Goal: Information Seeking & Learning: Find contact information

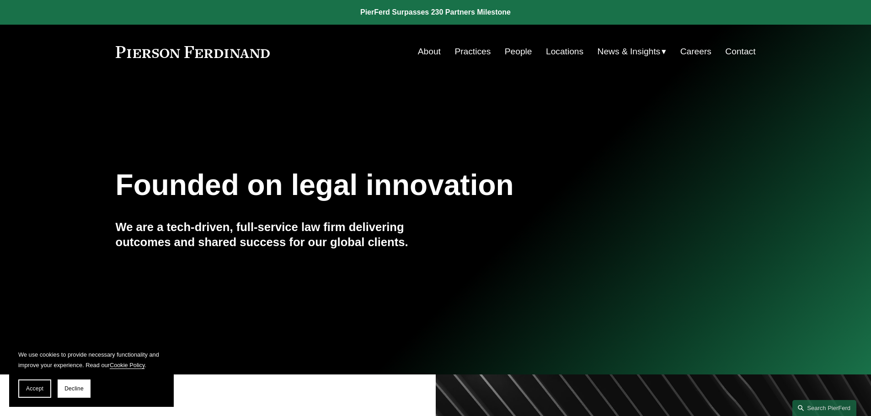
click at [516, 59] on link "People" at bounding box center [518, 51] width 27 height 17
click at [41, 390] on span "Accept" at bounding box center [34, 389] width 17 height 6
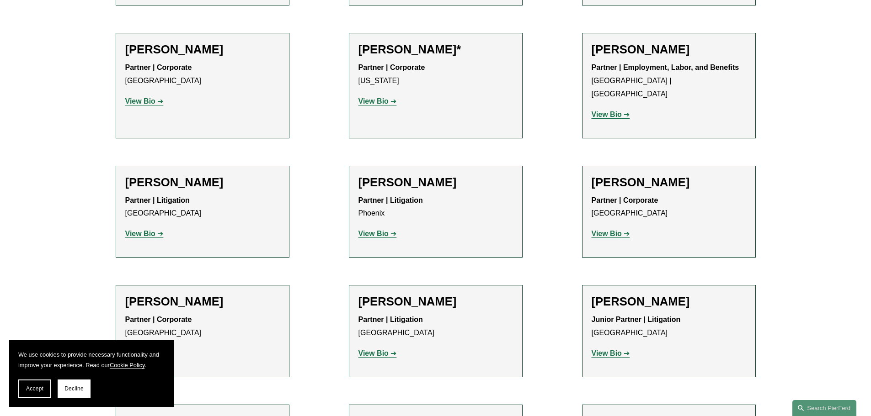
scroll to position [10412, 0]
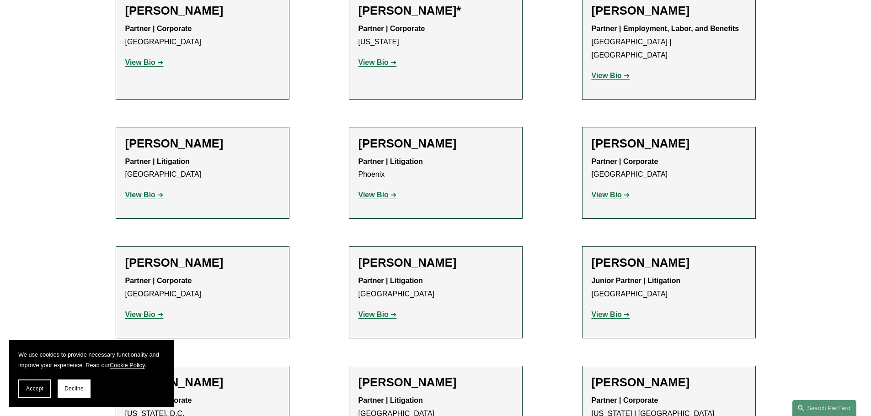
click at [75, 388] on span "Decline" at bounding box center [73, 389] width 19 height 6
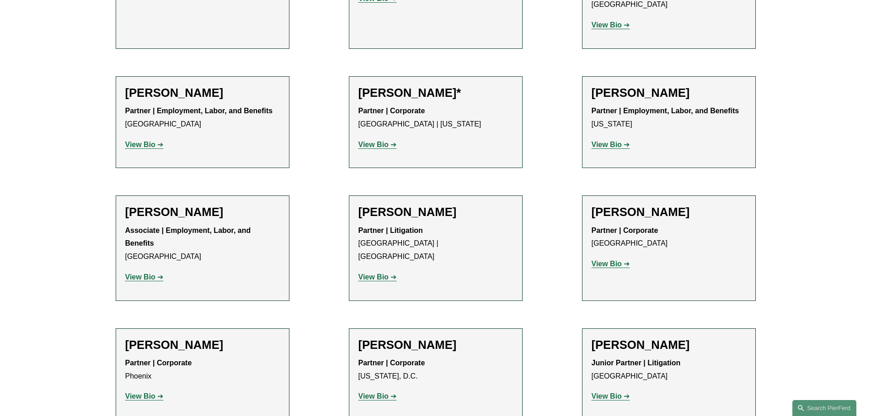
scroll to position [3741, 0]
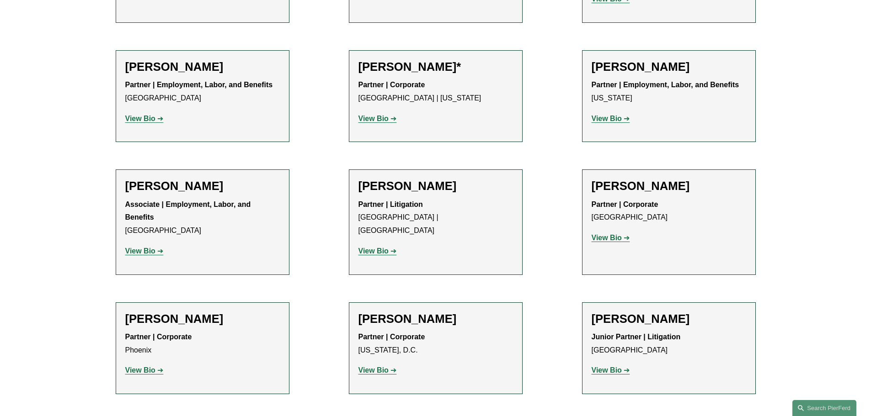
drag, startPoint x: 823, startPoint y: 151, endPoint x: 820, endPoint y: 165, distance: 14.0
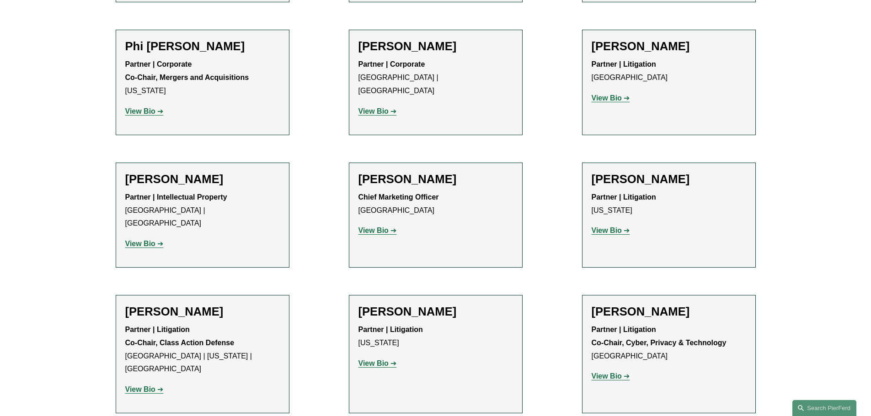
scroll to position [7567, 0]
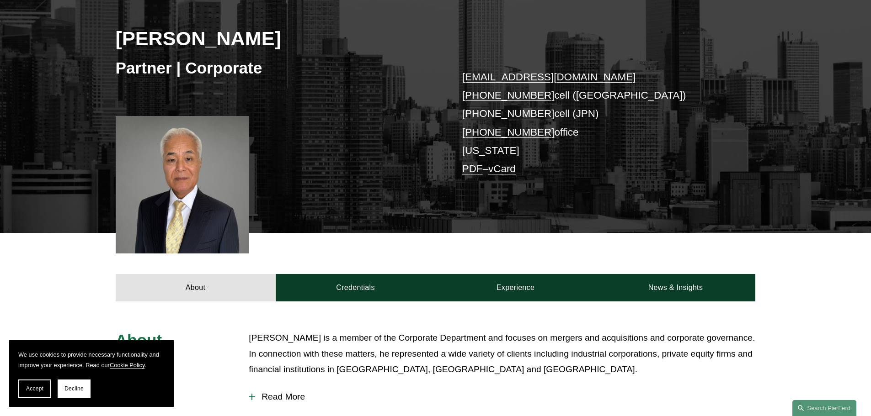
scroll to position [137, 0]
